Goal: Check status: Check status

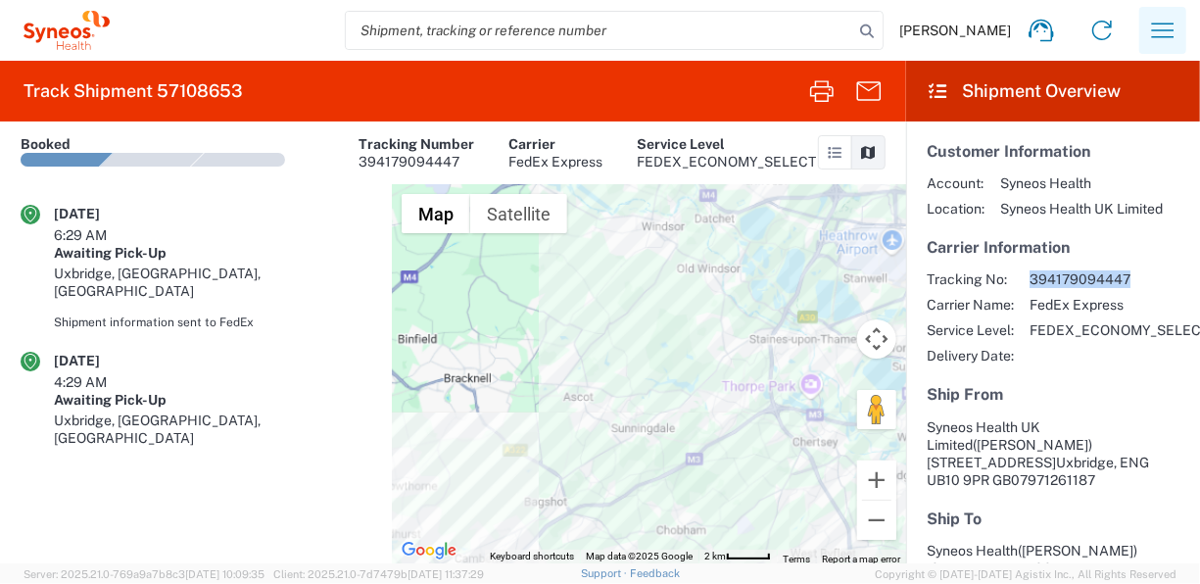
click at [1161, 45] on icon "button" at bounding box center [1162, 30] width 31 height 31
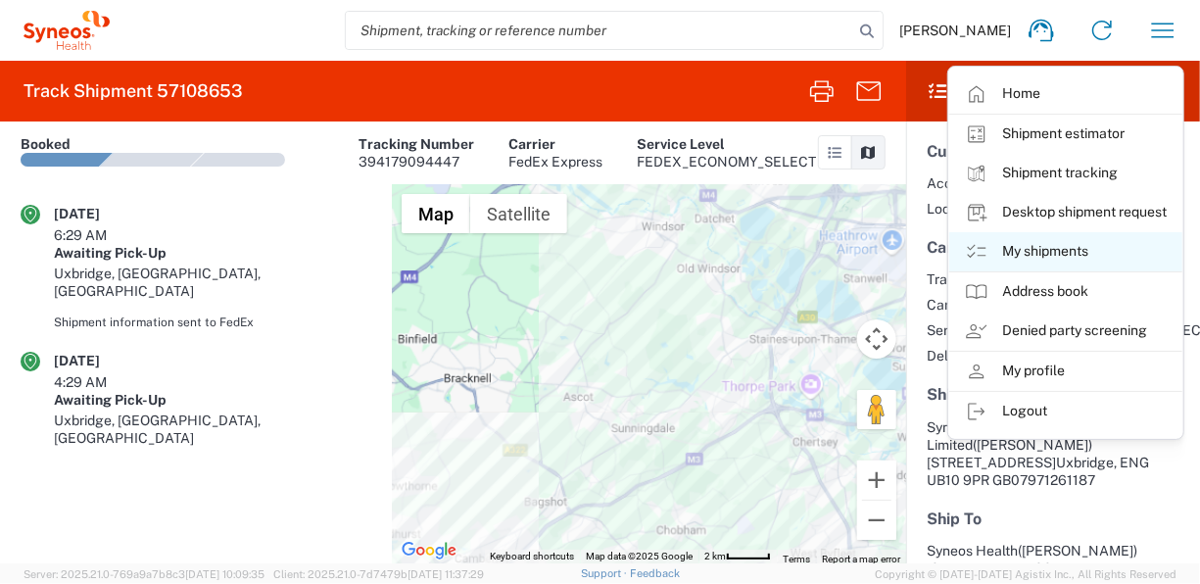
click at [1032, 253] on link "My shipments" at bounding box center [1065, 251] width 233 height 39
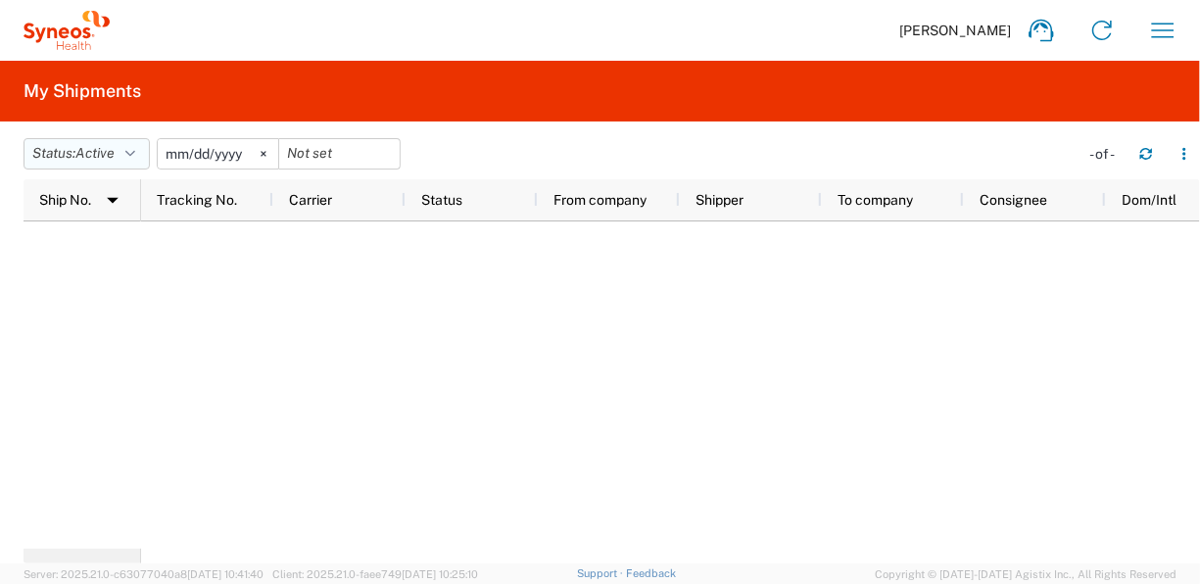
click at [149, 149] on button "Status: Active" at bounding box center [87, 153] width 126 height 31
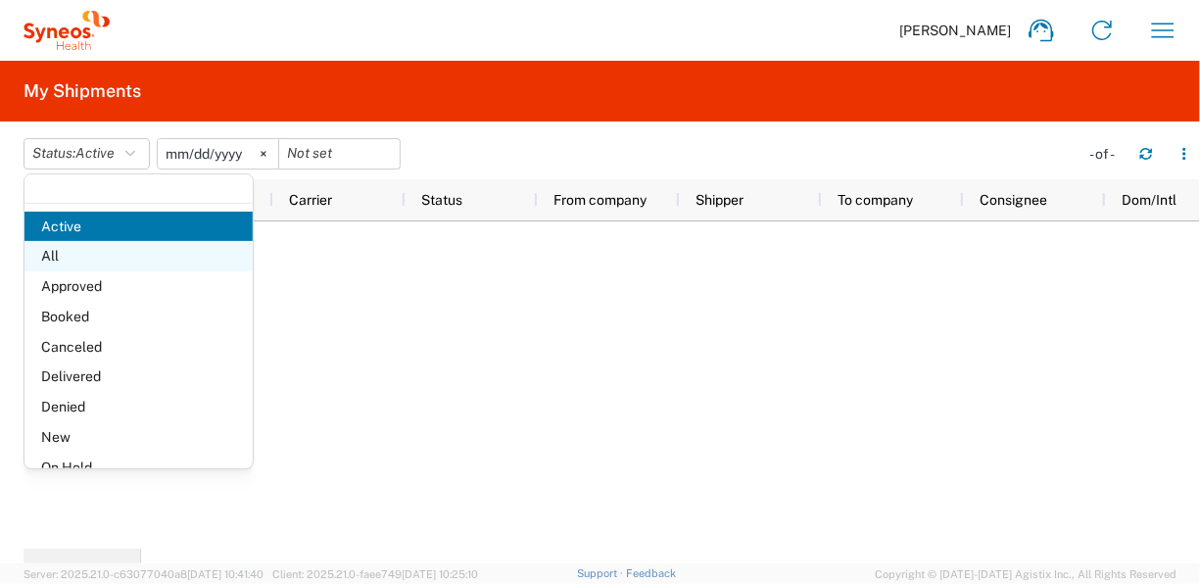
click at [120, 247] on span "All" at bounding box center [138, 256] width 228 height 30
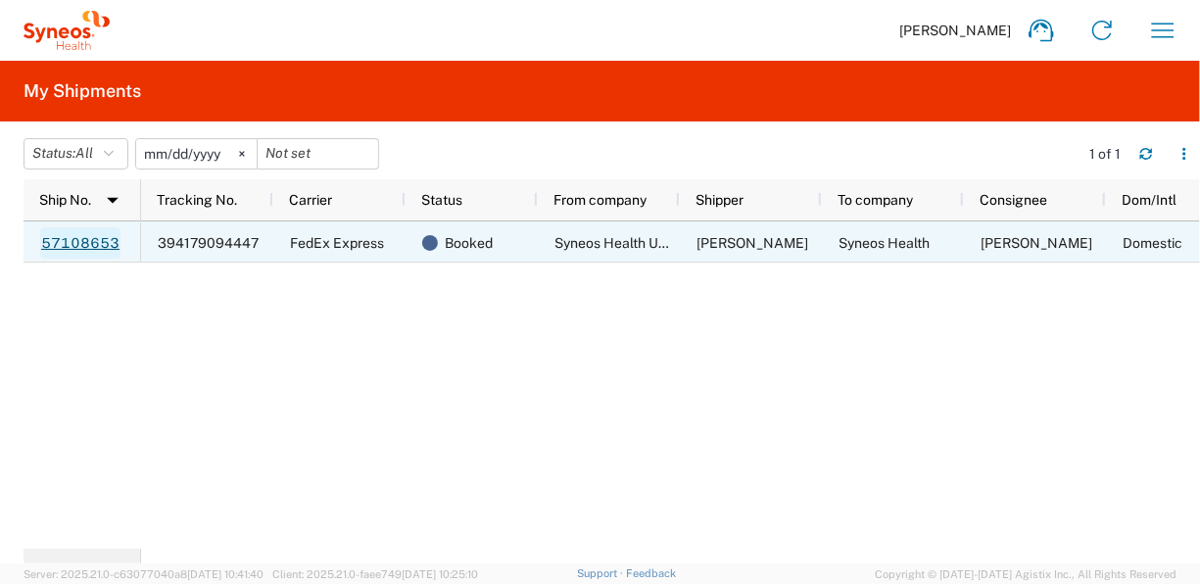
click at [77, 254] on link "57108653" at bounding box center [80, 242] width 80 height 31
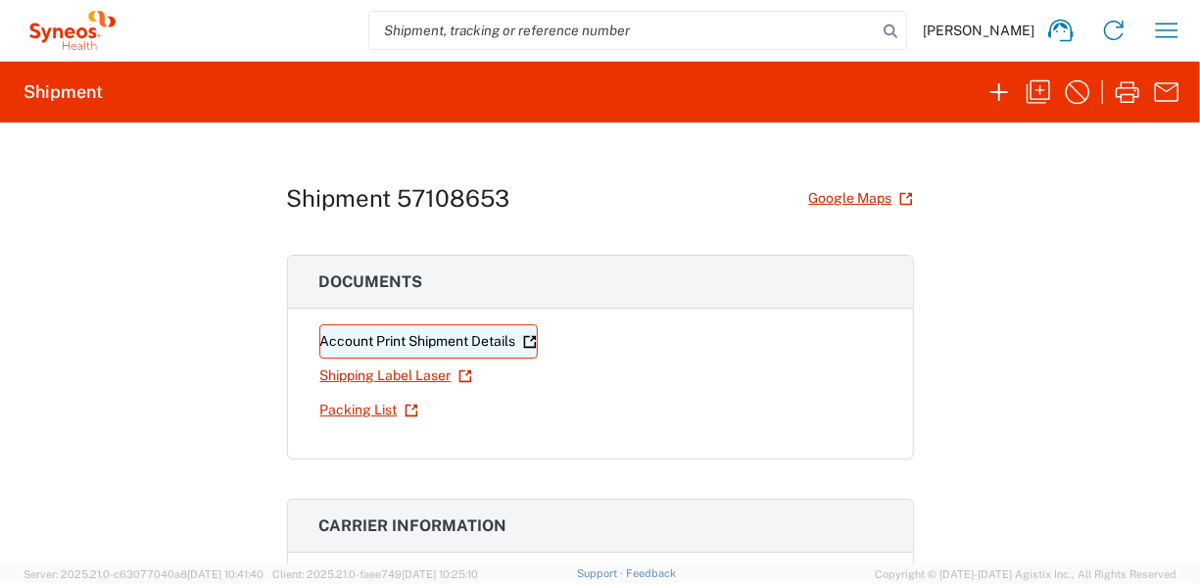
click at [465, 337] on link "Account Print Shipment Details" at bounding box center [428, 341] width 218 height 34
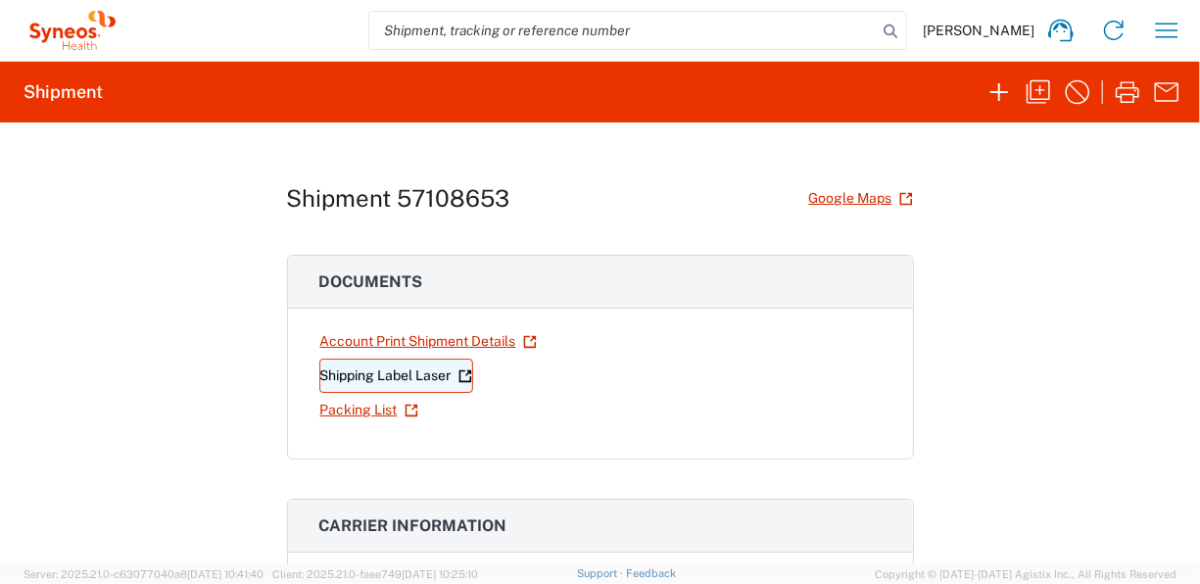
click at [411, 375] on link "Shipping Label Laser" at bounding box center [396, 376] width 154 height 34
